Goal: Navigation & Orientation: Find specific page/section

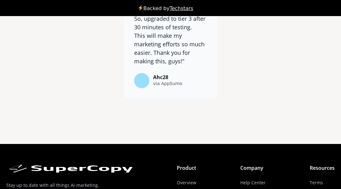
scroll to position [5509, 0]
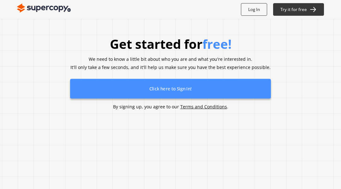
scroll to position [133, 0]
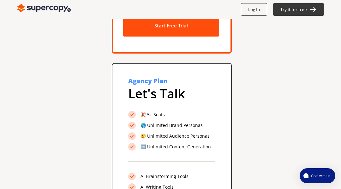
scroll to position [1005, 0]
